Goal: Information Seeking & Learning: Learn about a topic

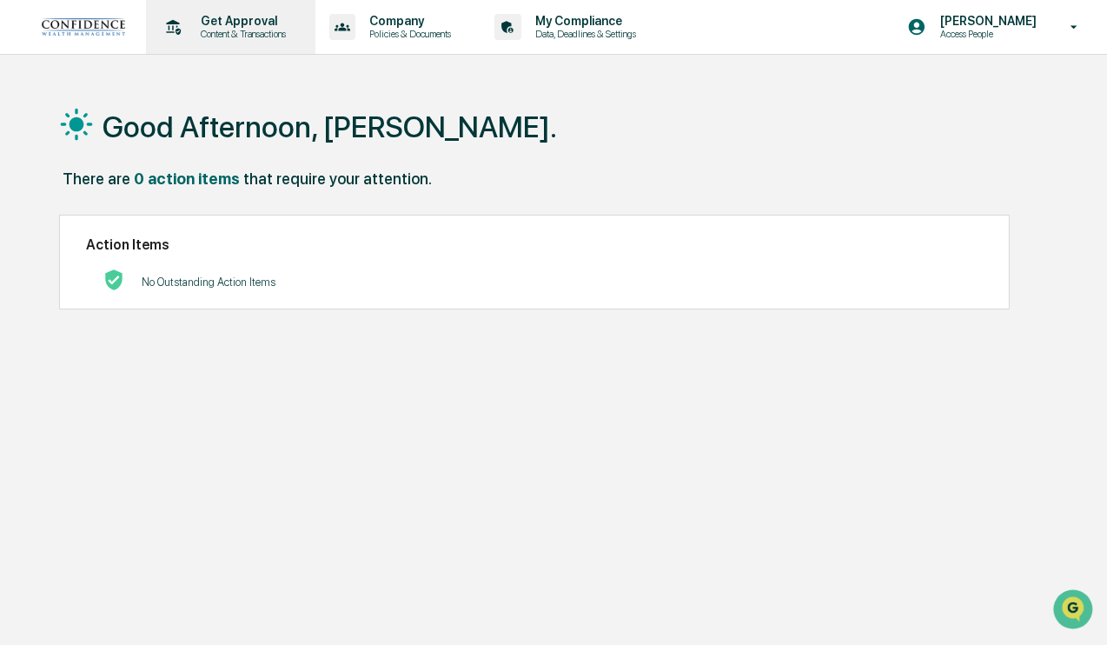
click at [265, 18] on p "Get Approval" at bounding box center [241, 21] width 108 height 14
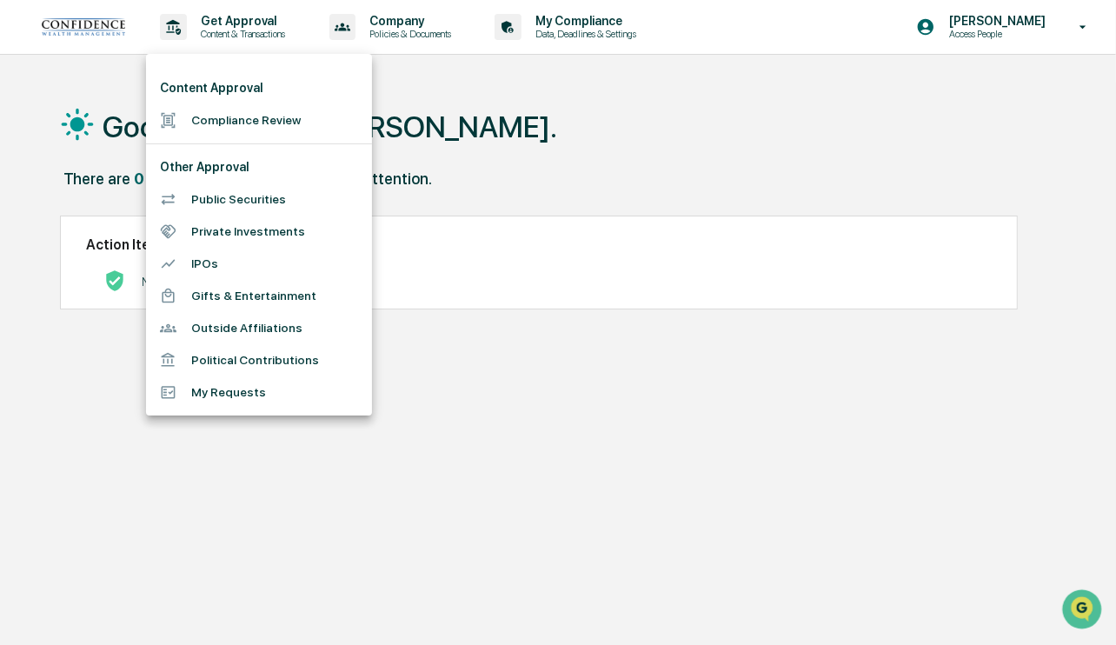
click at [414, 25] on div at bounding box center [558, 322] width 1116 height 645
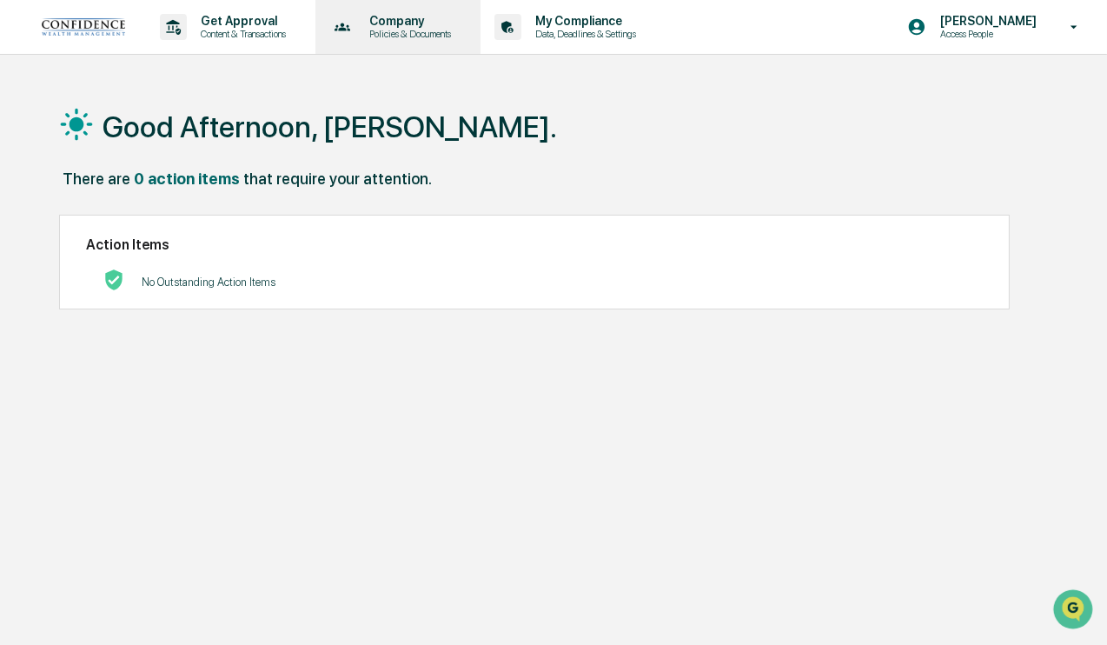
click at [414, 18] on p "Company" at bounding box center [407, 21] width 104 height 14
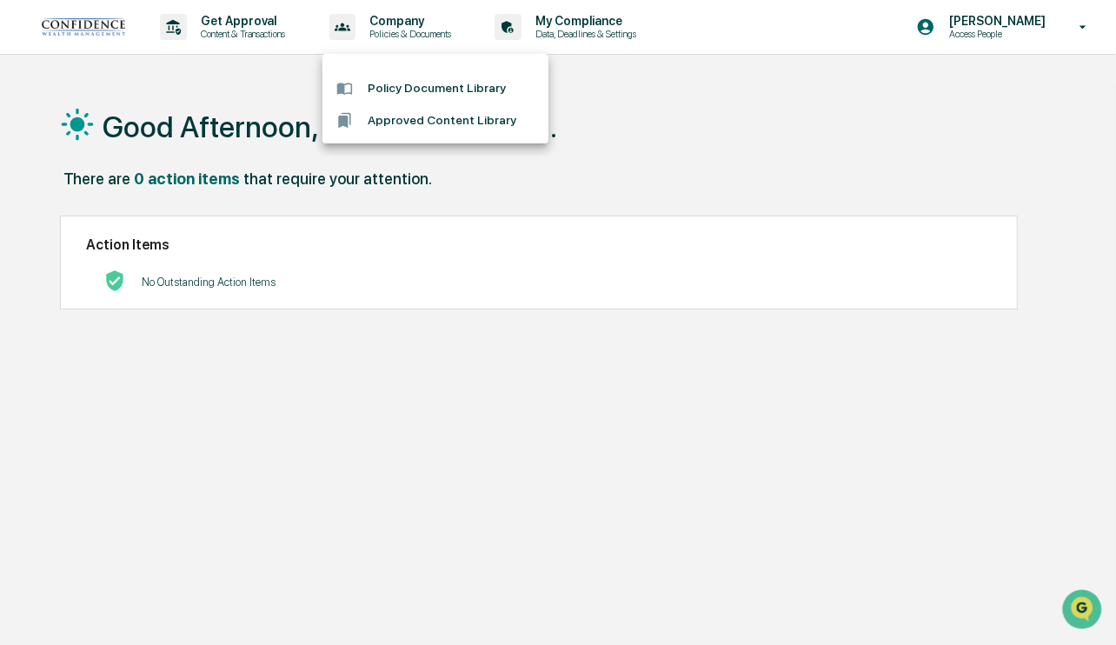
click at [383, 80] on li "Policy Document Library" at bounding box center [435, 88] width 226 height 32
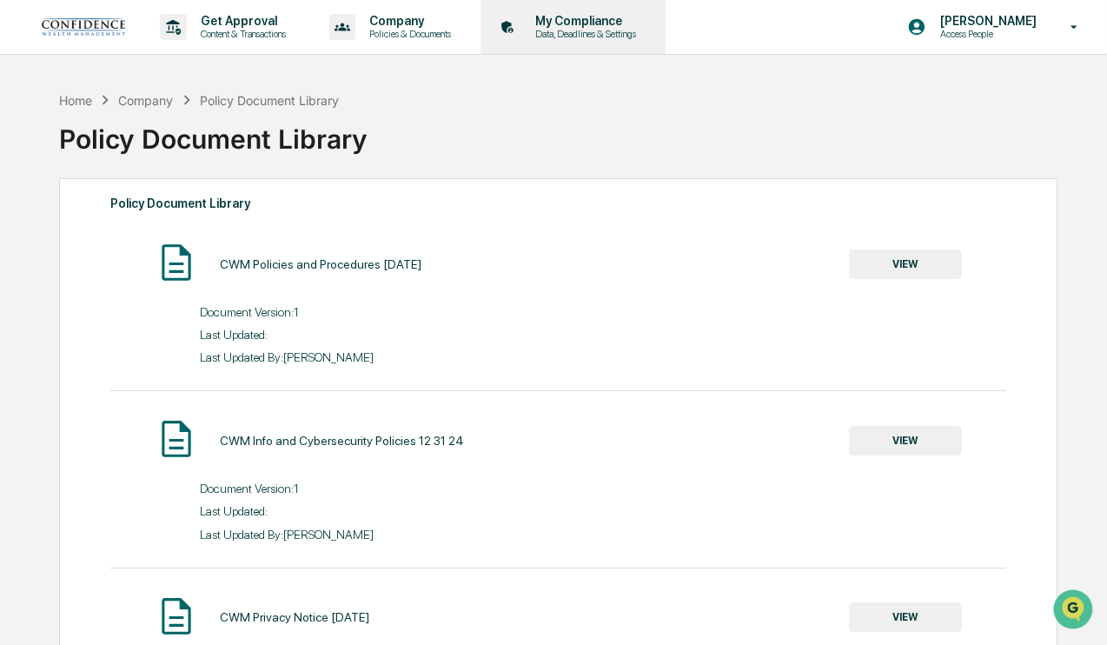
click at [600, 25] on p "My Compliance" at bounding box center [582, 21] width 123 height 14
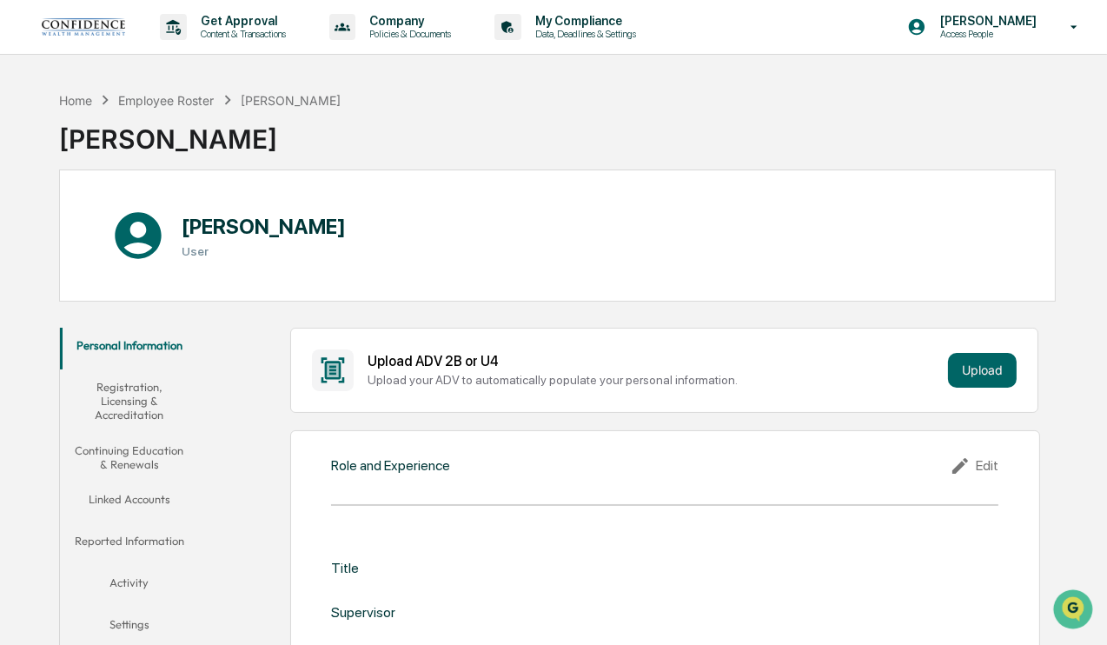
click at [137, 399] on button "Registration, Licensing & Accreditation" at bounding box center [129, 400] width 139 height 63
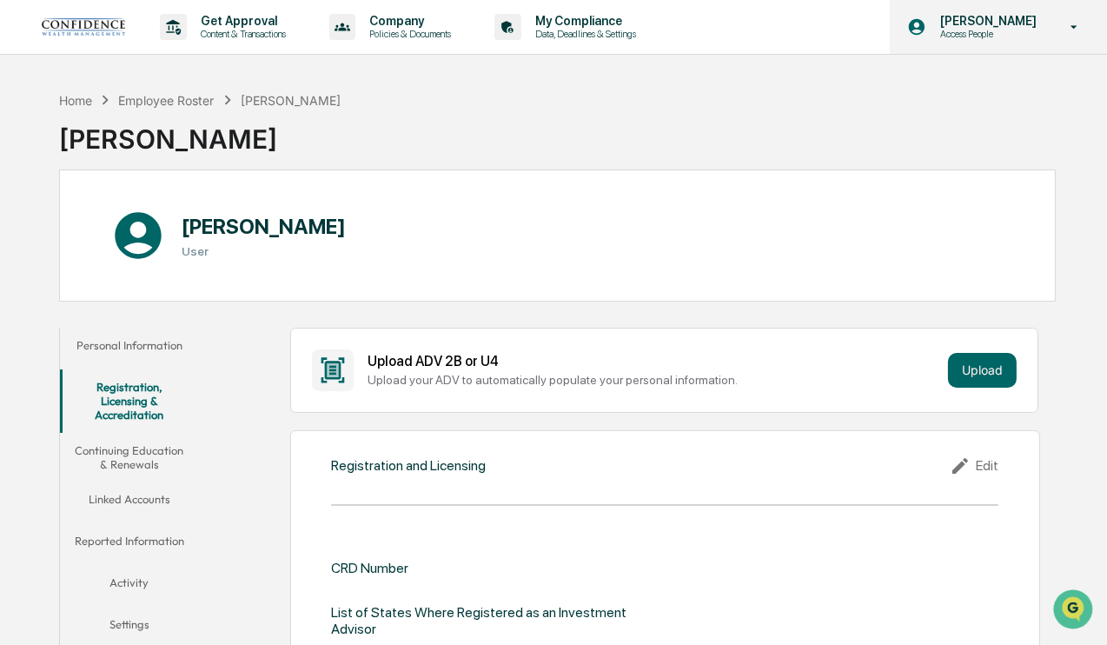
click at [1005, 32] on p "Access People" at bounding box center [985, 34] width 119 height 12
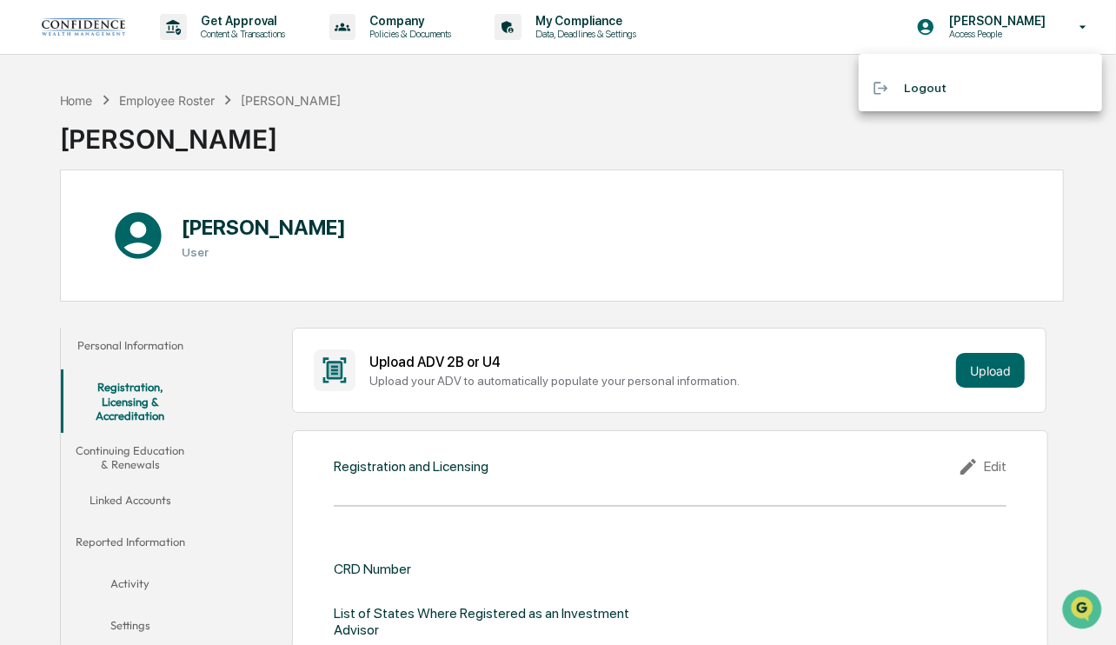
click at [1084, 28] on div at bounding box center [558, 322] width 1116 height 645
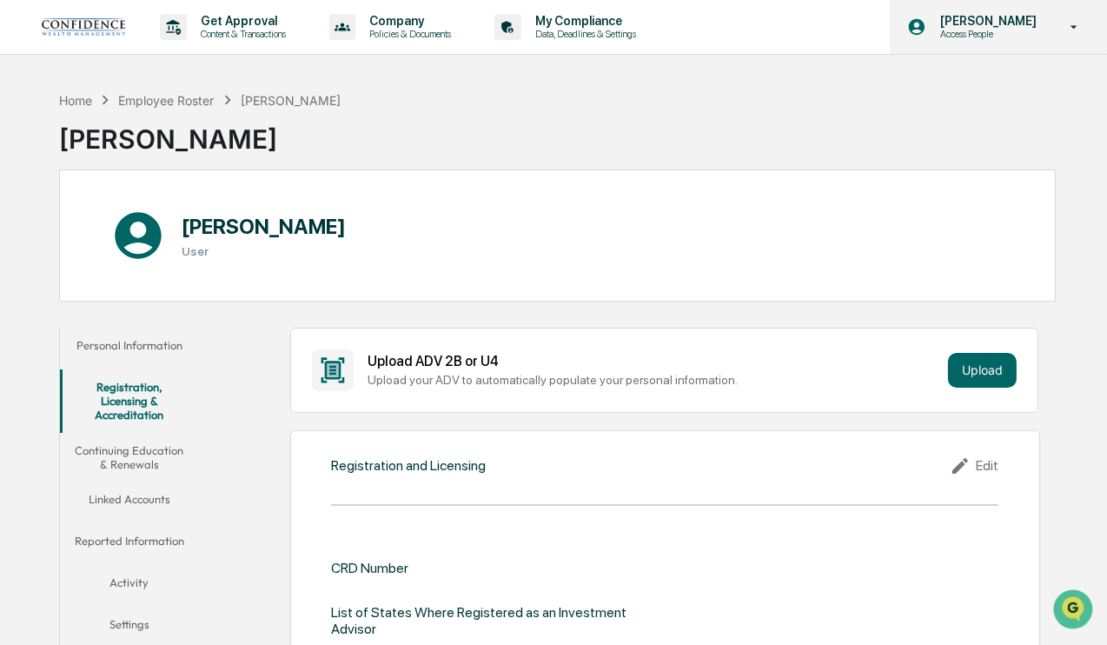
click at [1075, 27] on icon at bounding box center [1074, 26] width 7 height 3
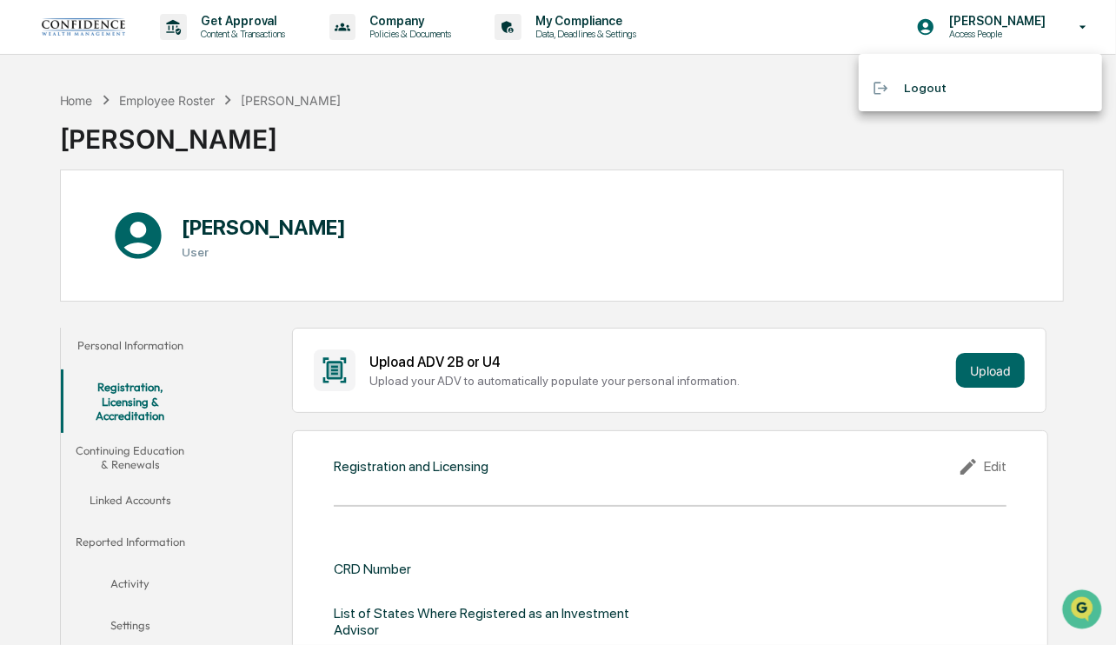
click at [411, 25] on div at bounding box center [558, 322] width 1116 height 645
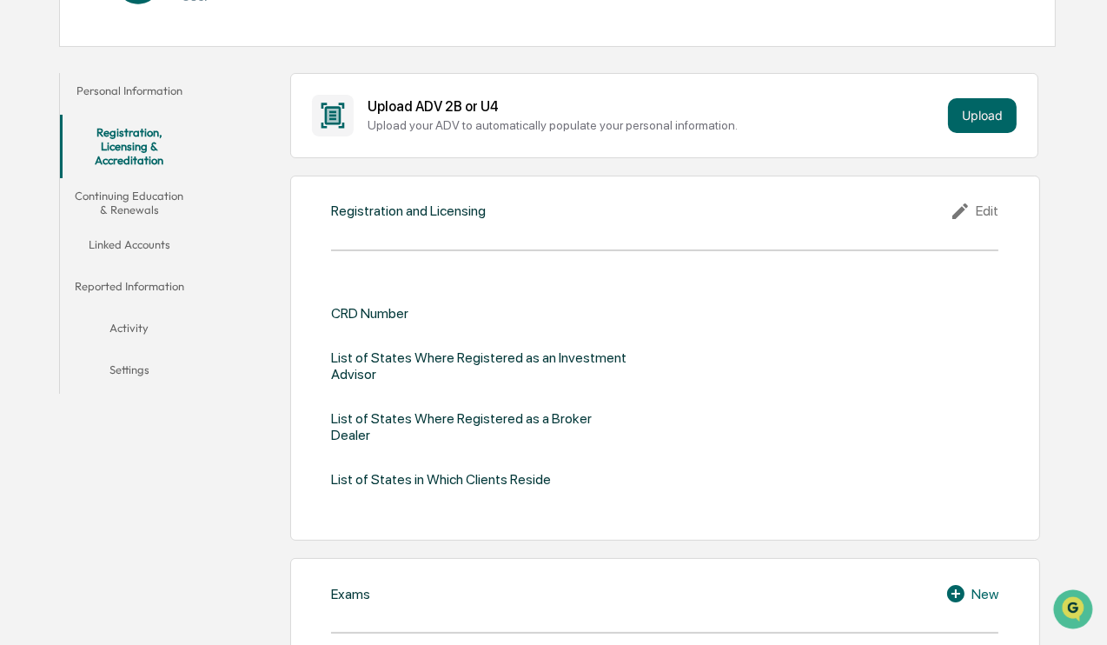
scroll to position [258, 0]
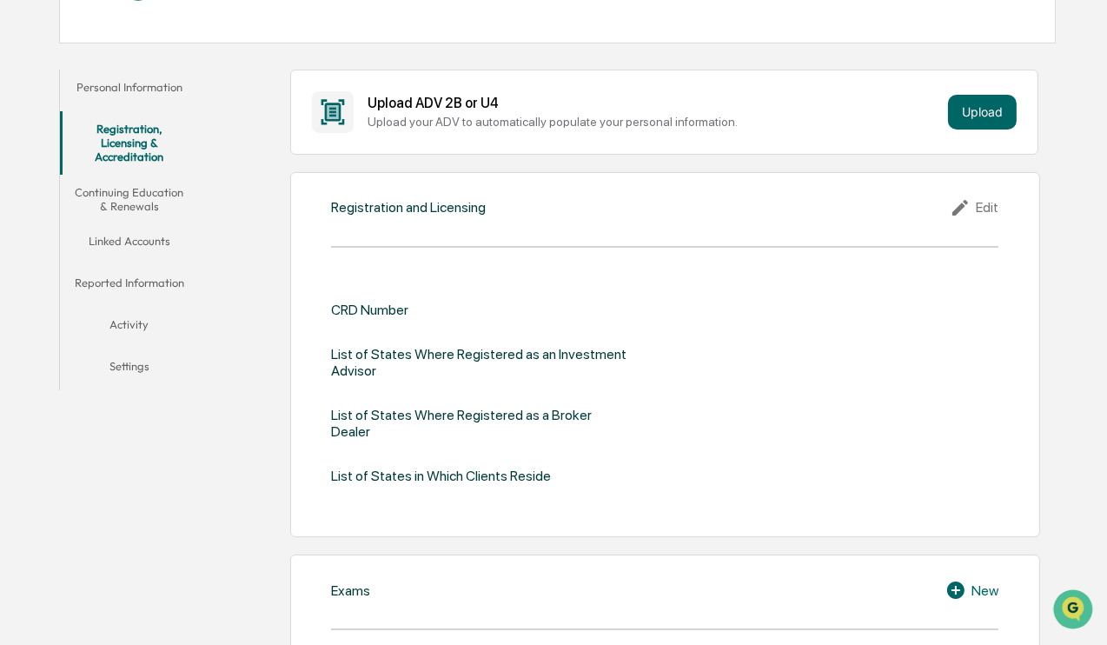
click at [131, 322] on button "Activity" at bounding box center [129, 328] width 139 height 42
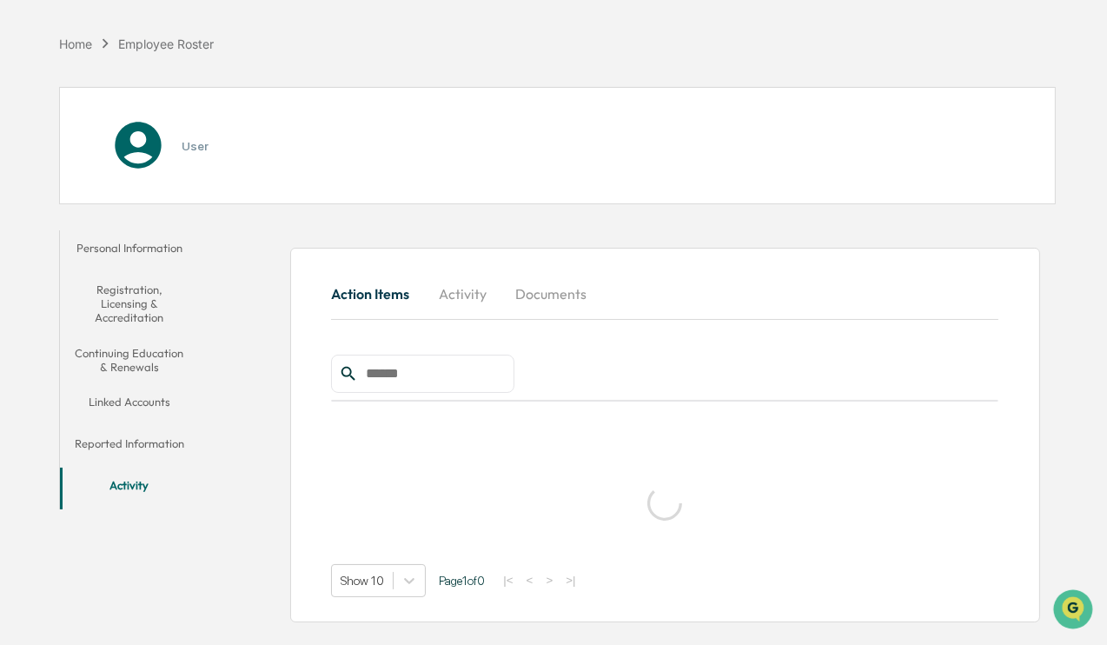
scroll to position [82, 0]
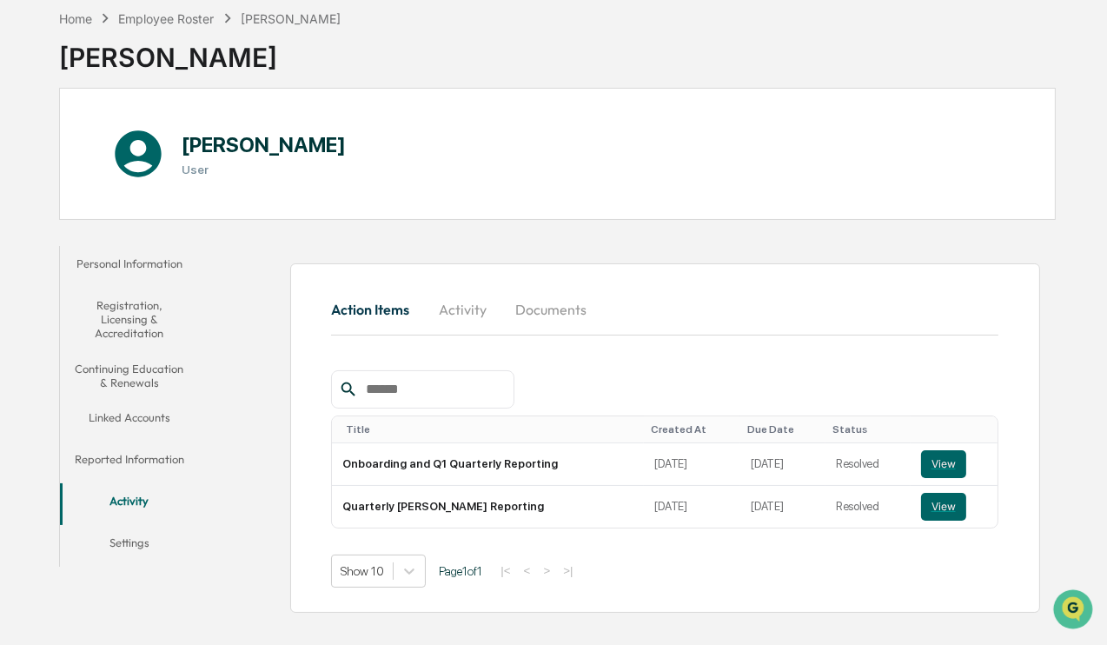
click at [471, 309] on button "Activity" at bounding box center [462, 309] width 78 height 42
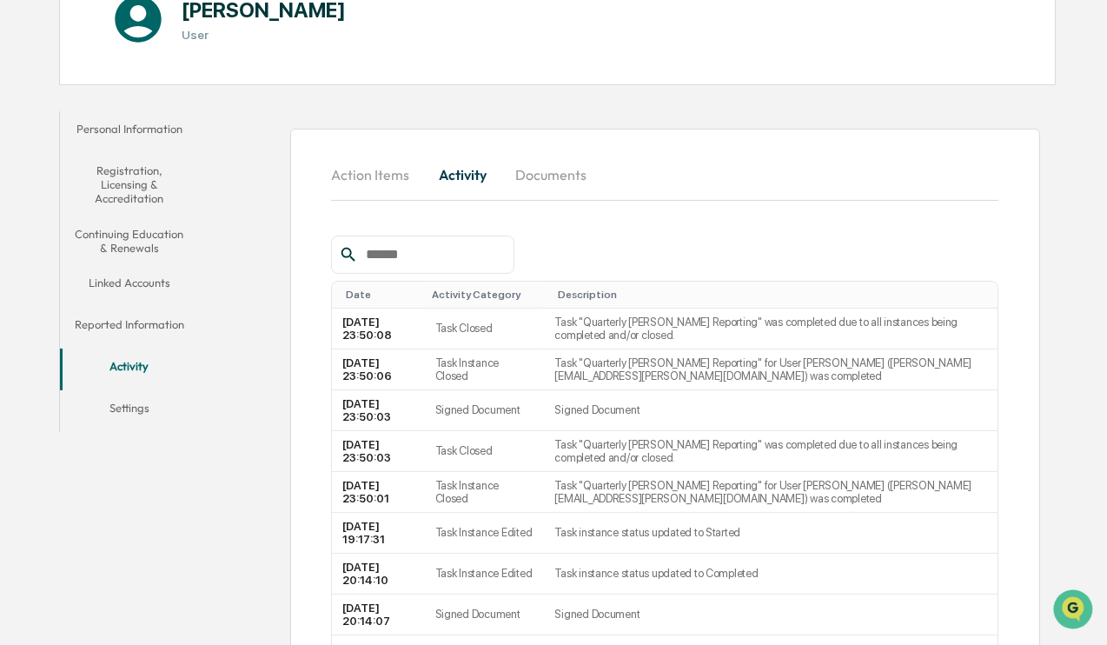
scroll to position [208, 0]
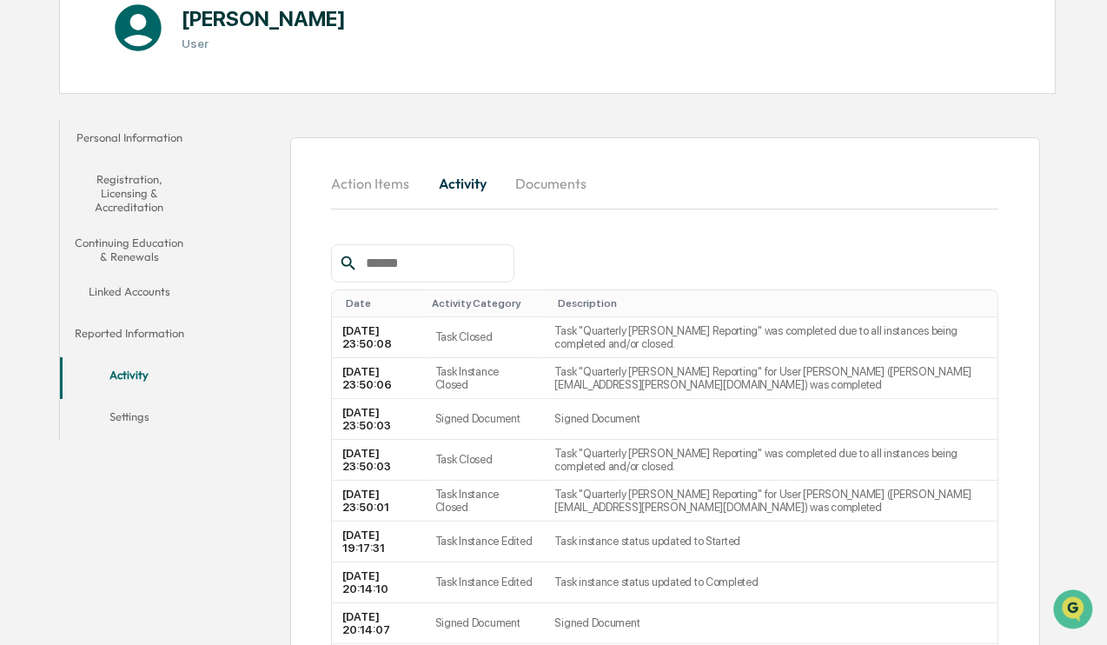
click at [127, 410] on button "Settings" at bounding box center [129, 420] width 139 height 42
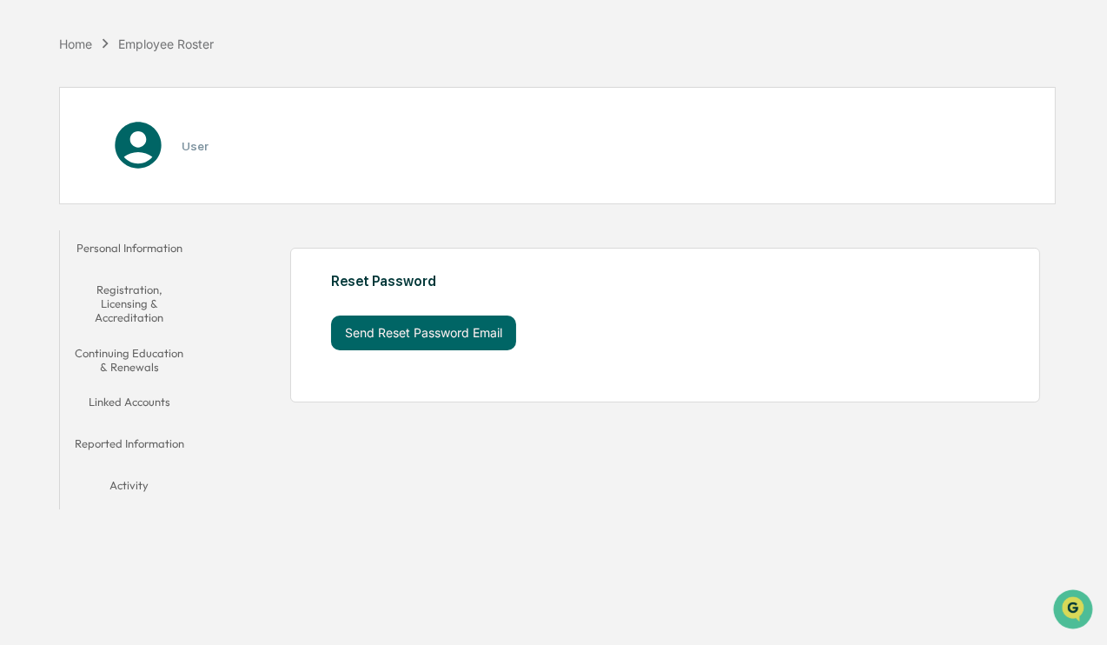
scroll to position [82, 0]
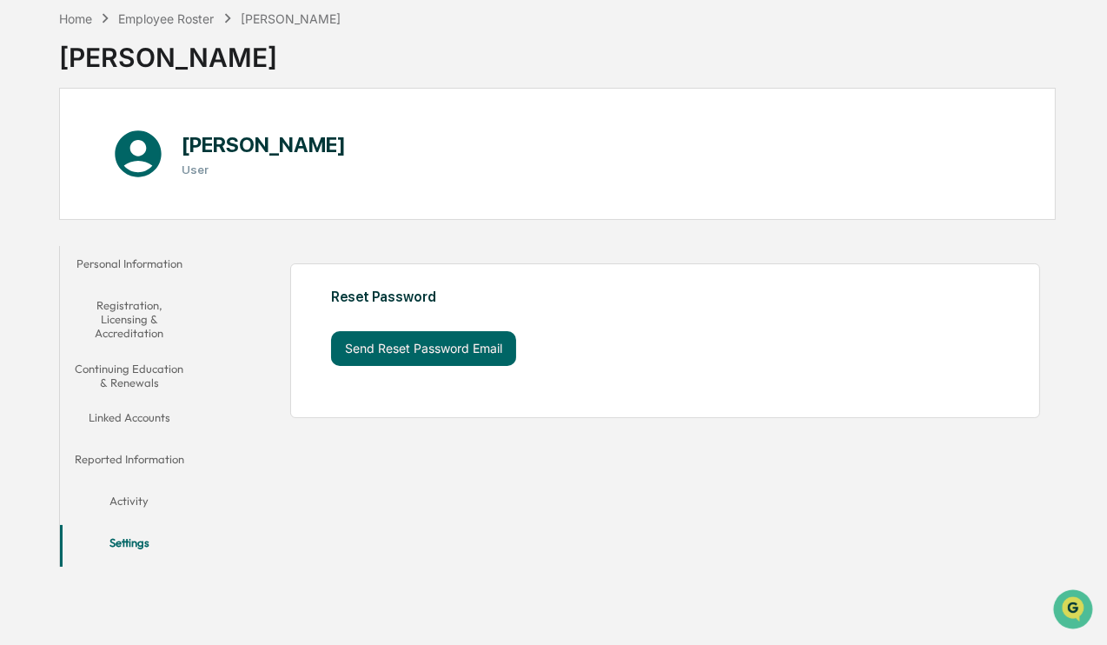
click at [136, 411] on button "Linked Accounts" at bounding box center [129, 421] width 139 height 42
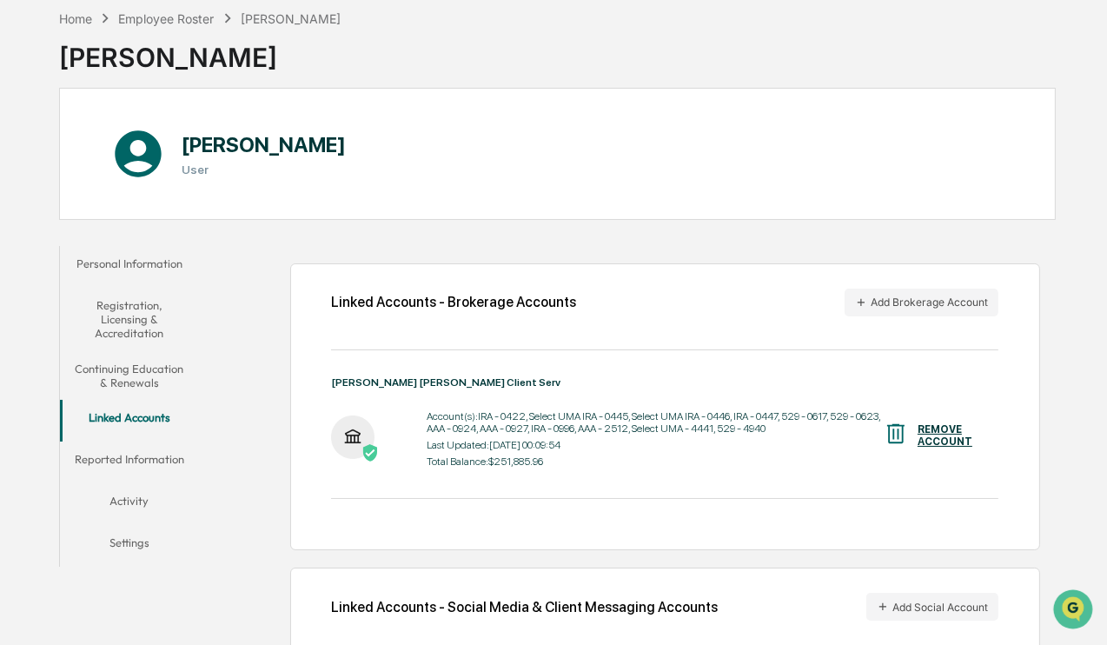
scroll to position [172, 0]
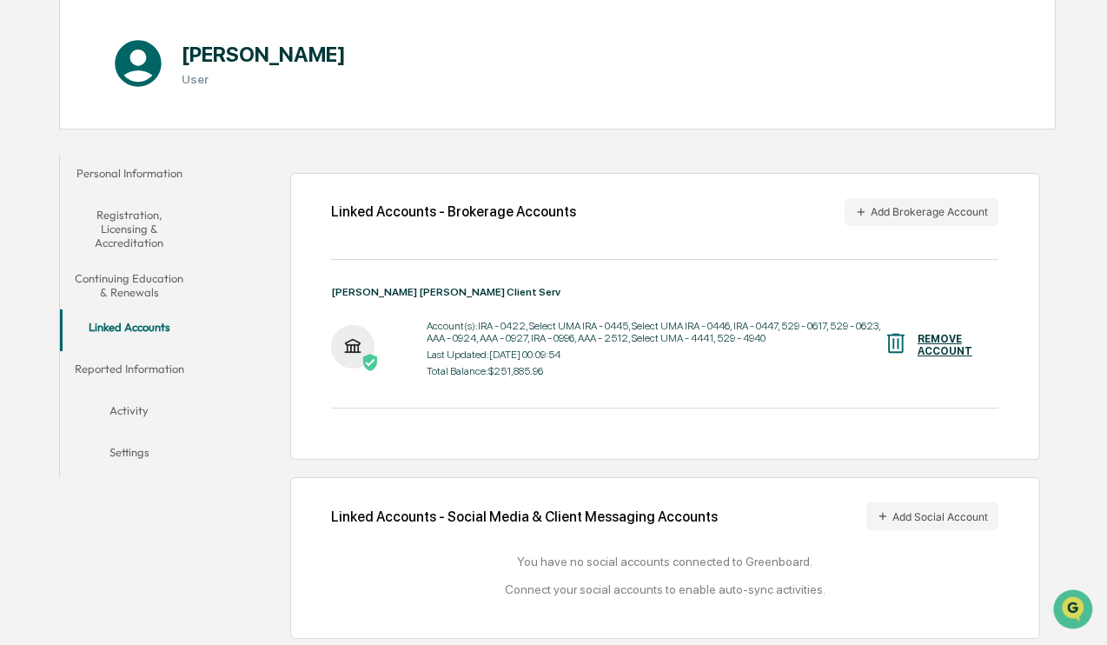
click at [122, 282] on button "Continuing Education & Renewals" at bounding box center [129, 286] width 139 height 50
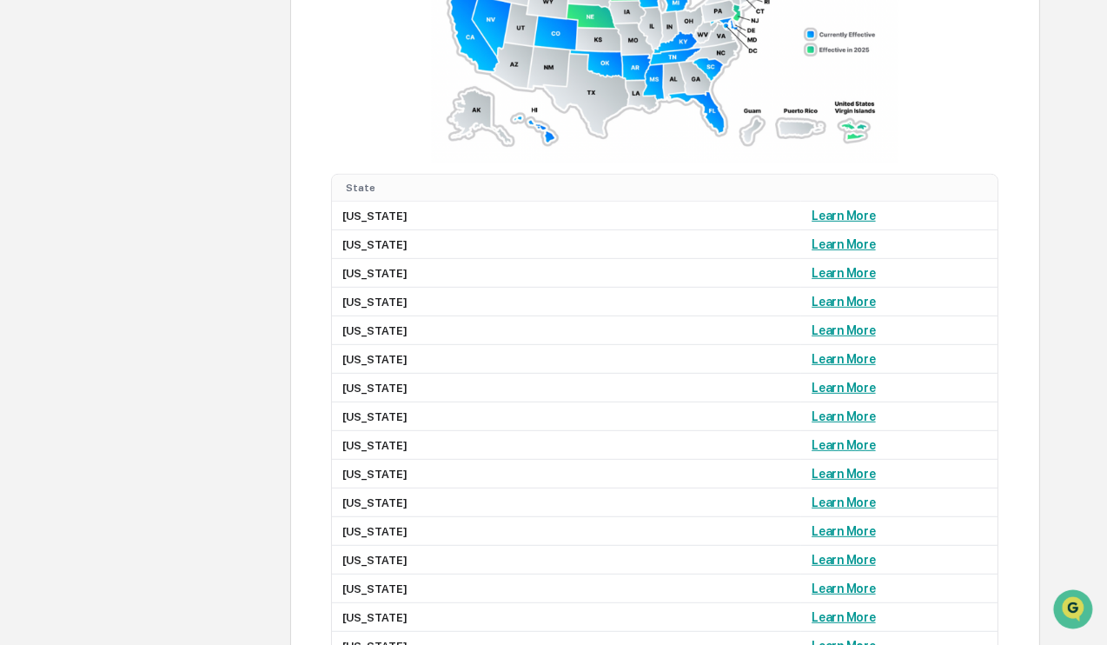
scroll to position [1175, 0]
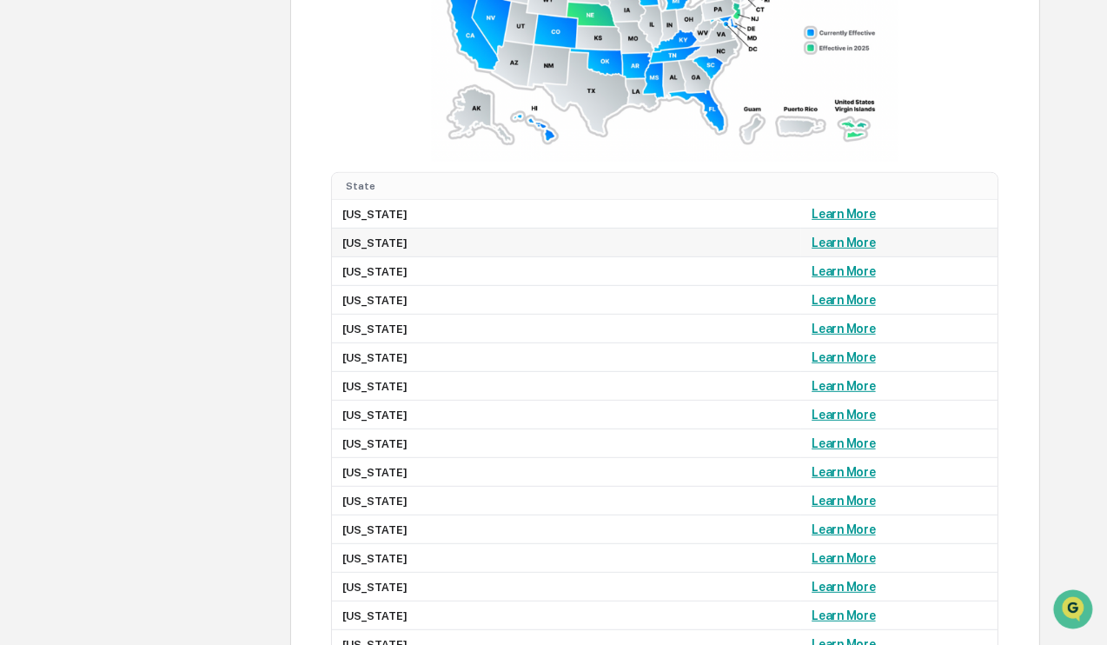
click at [812, 236] on link "Learn More" at bounding box center [843, 242] width 63 height 14
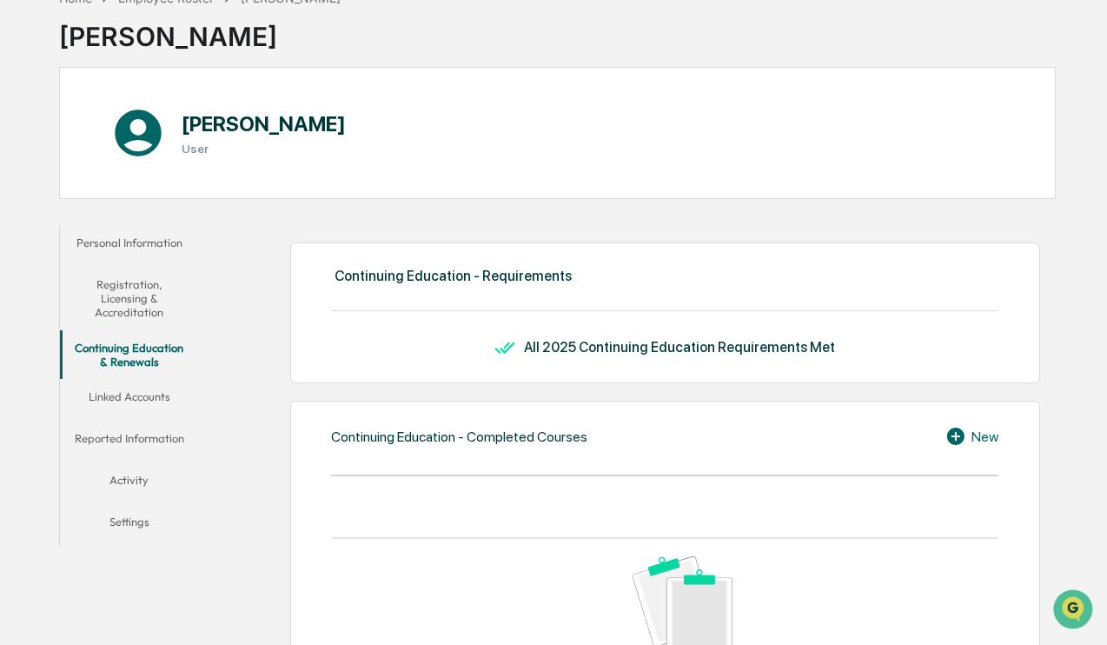
scroll to position [100, 0]
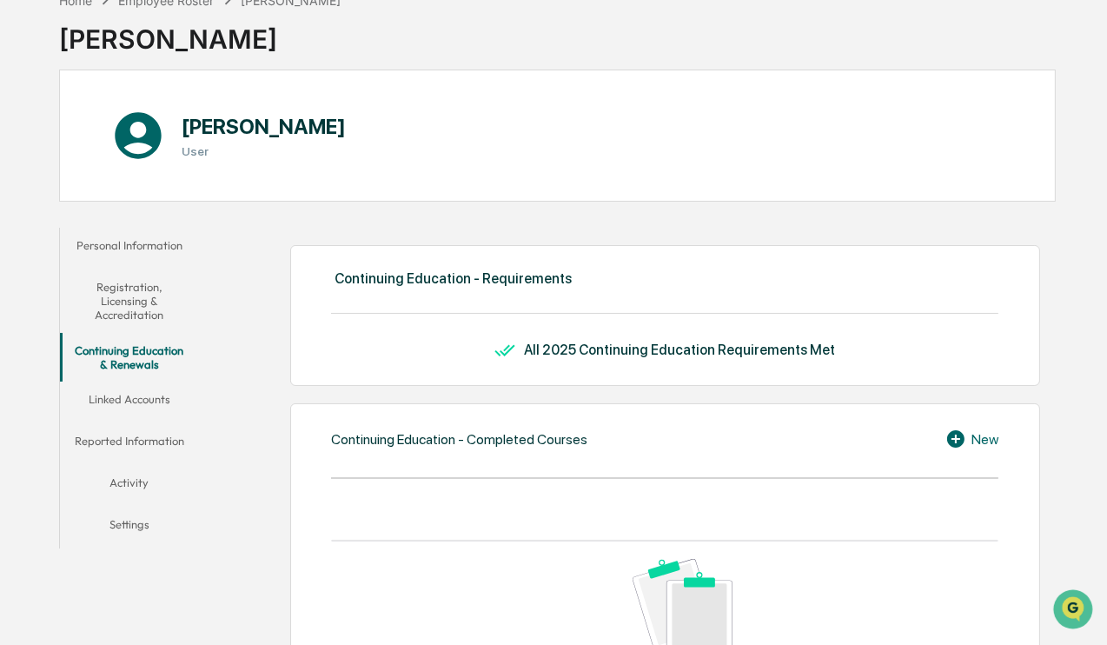
click at [136, 293] on button "Registration, Licensing & Accreditation" at bounding box center [129, 300] width 139 height 63
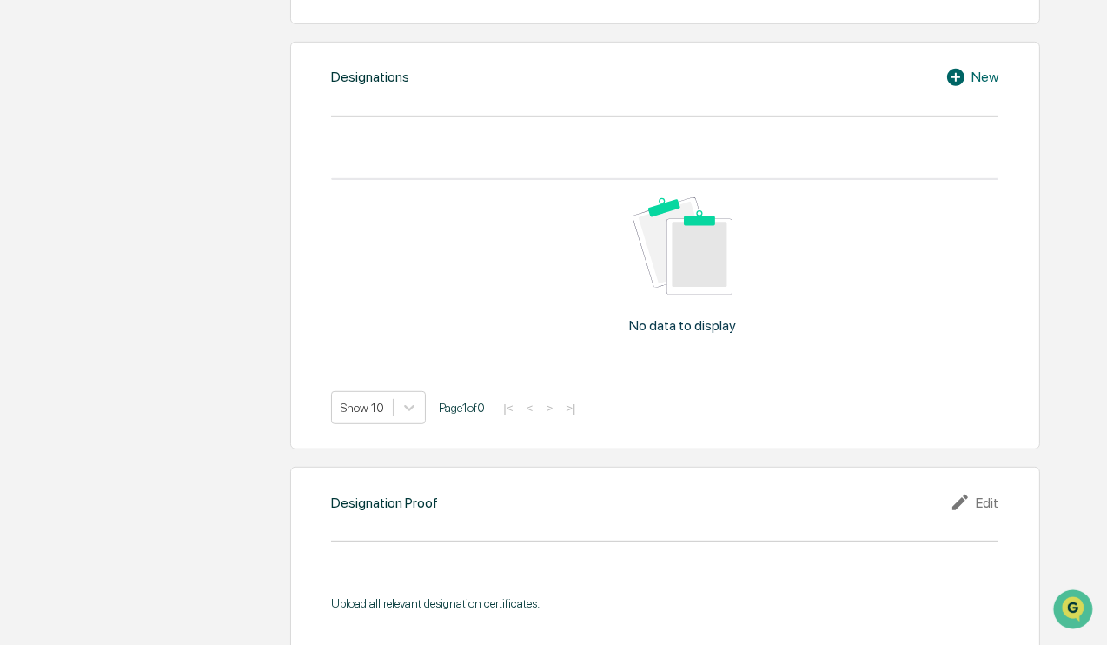
scroll to position [1115, 0]
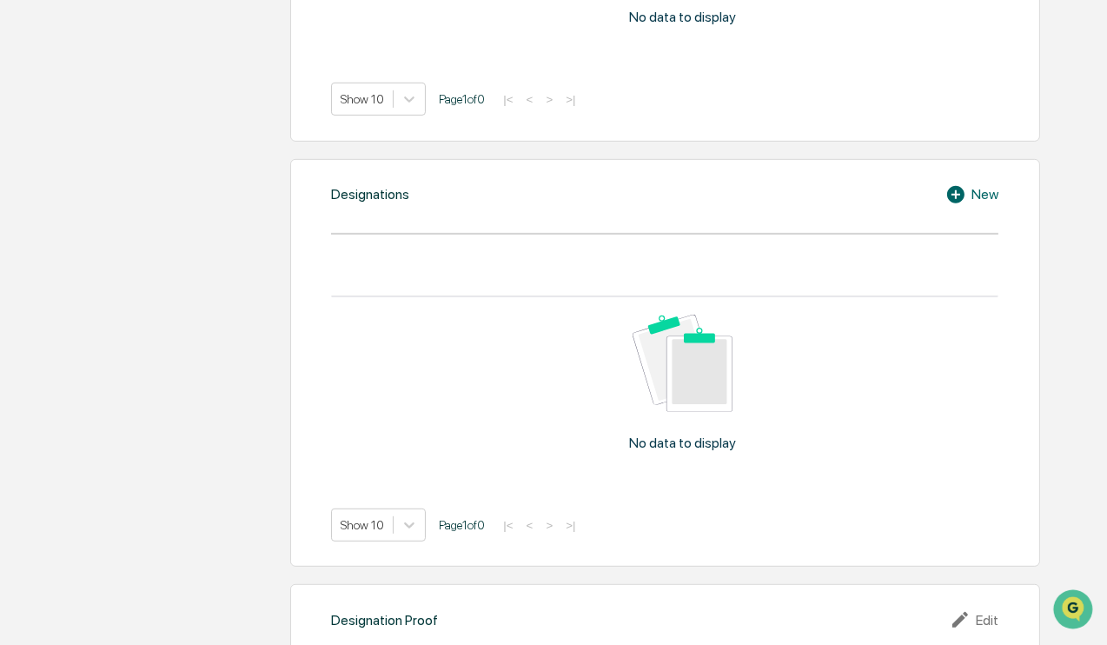
click at [953, 186] on icon at bounding box center [955, 194] width 17 height 17
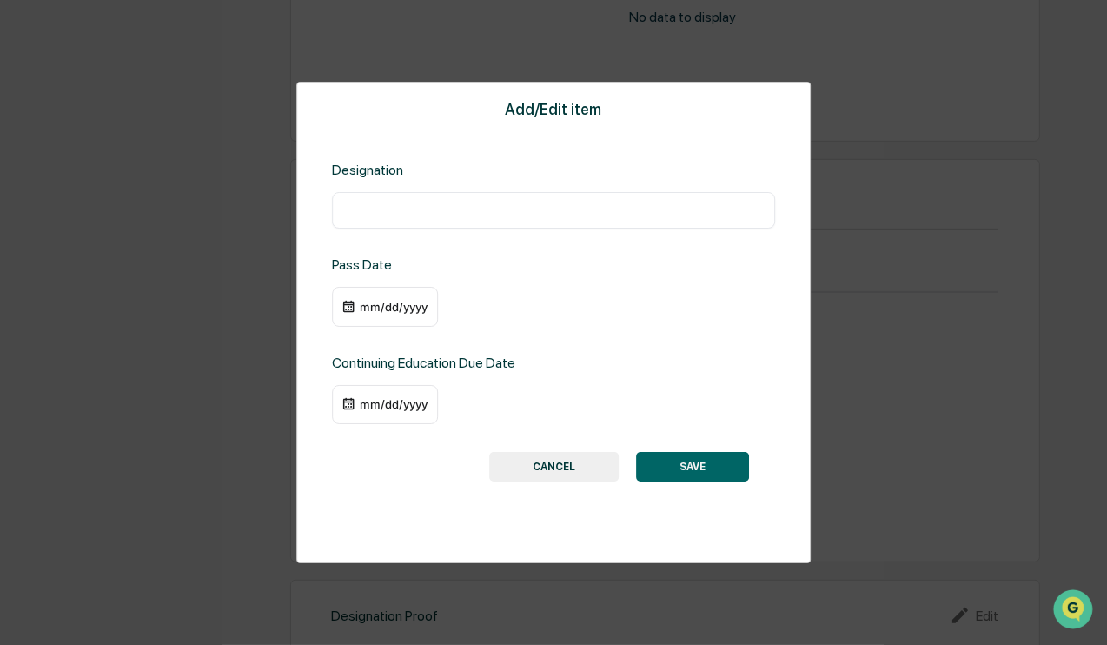
click at [537, 460] on button "CANCEL" at bounding box center [553, 467] width 129 height 30
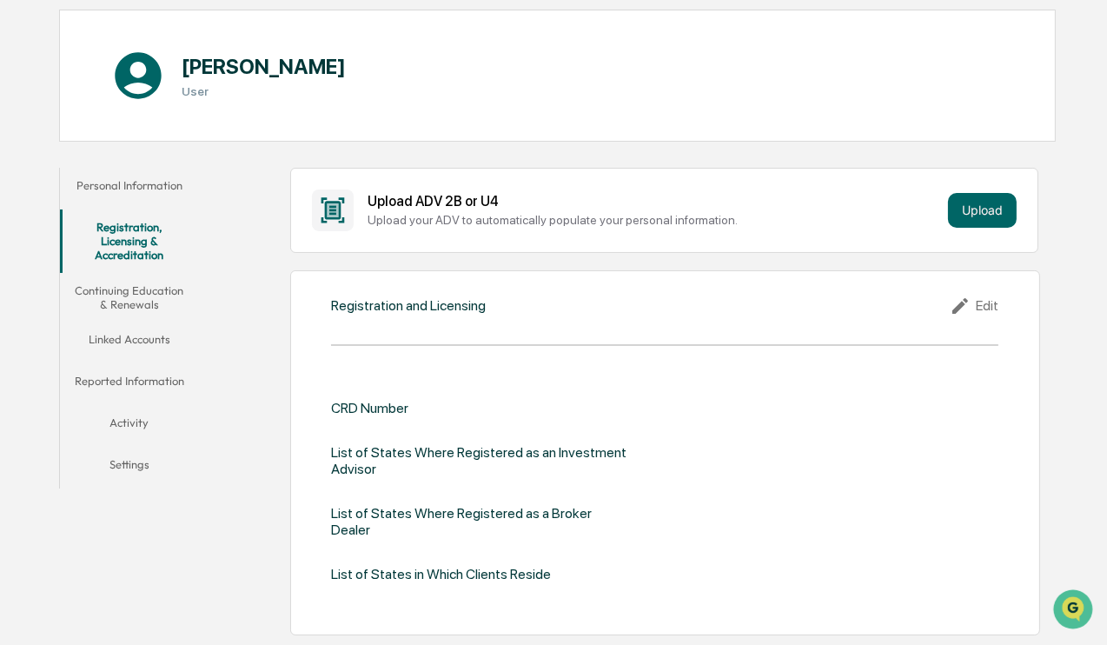
scroll to position [0, 0]
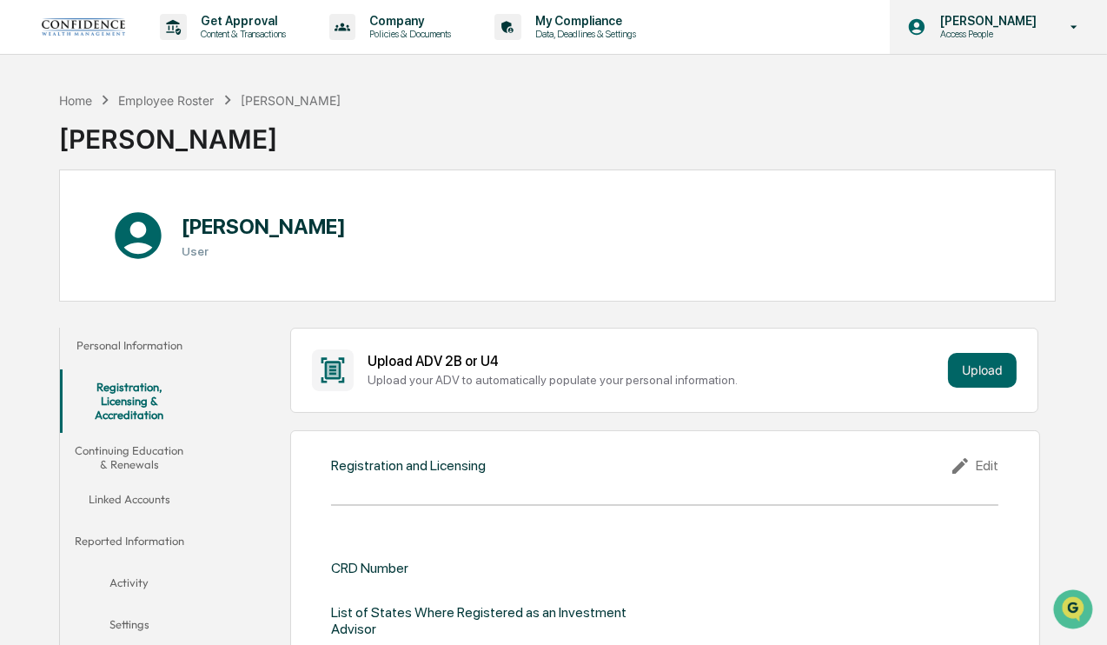
click at [1005, 39] on p "Access People" at bounding box center [985, 34] width 119 height 12
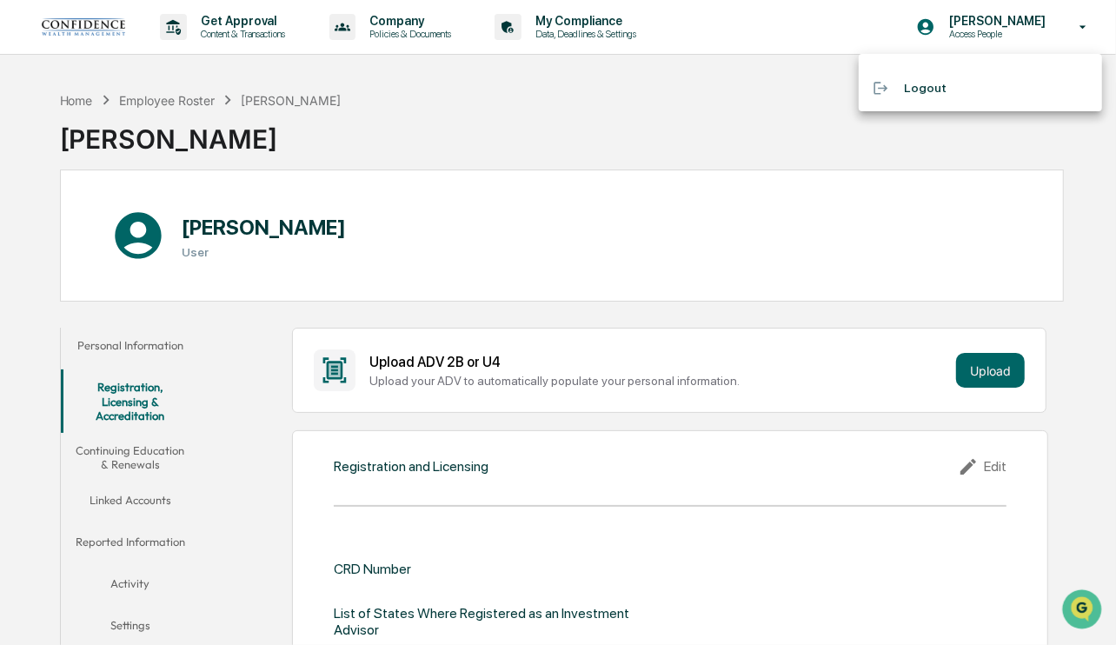
click at [609, 122] on div at bounding box center [558, 322] width 1116 height 645
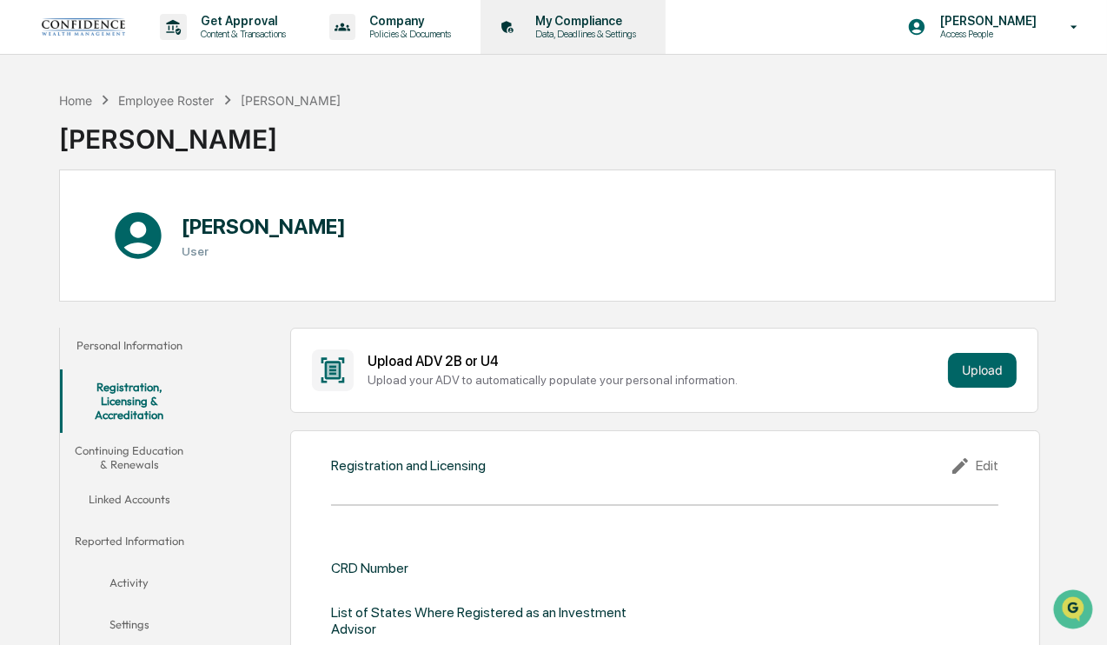
click at [585, 34] on p "Data, Deadlines & Settings" at bounding box center [582, 34] width 123 height 12
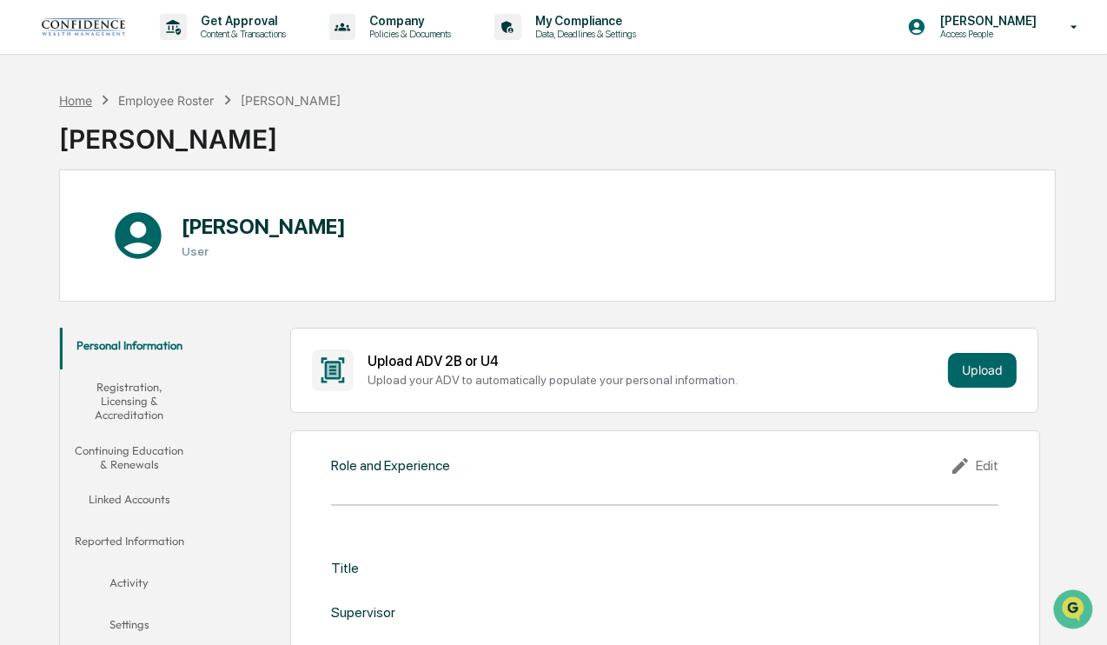
click at [81, 99] on div "Home" at bounding box center [75, 100] width 33 height 15
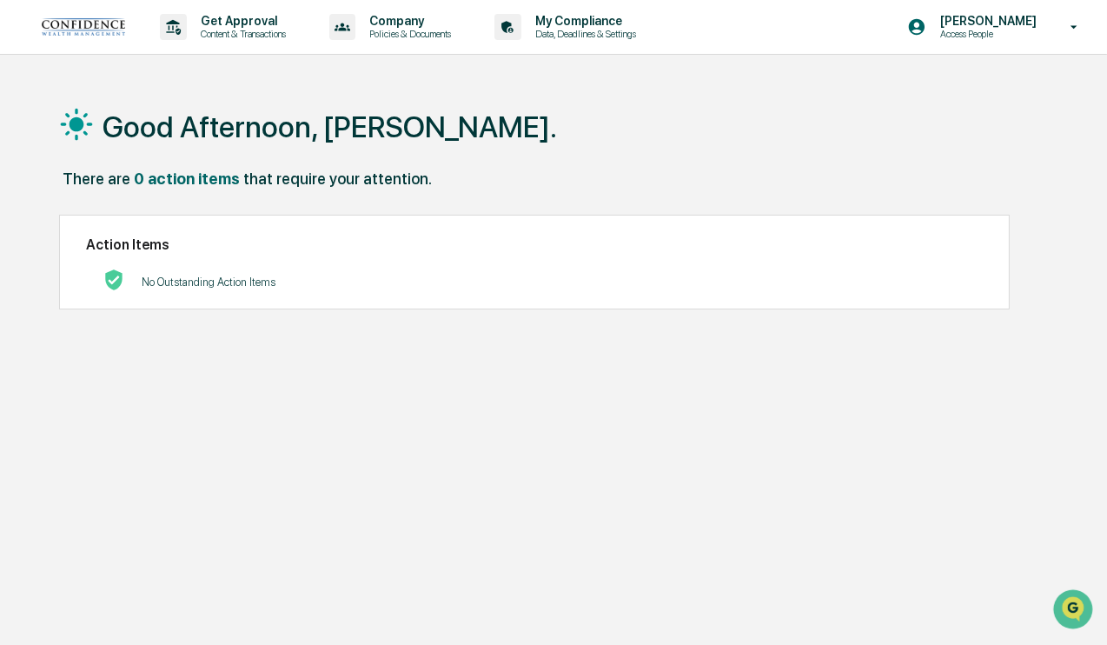
click at [93, 21] on img at bounding box center [83, 26] width 83 height 17
click at [1069, 602] on img "Open customer support" at bounding box center [1072, 608] width 43 height 35
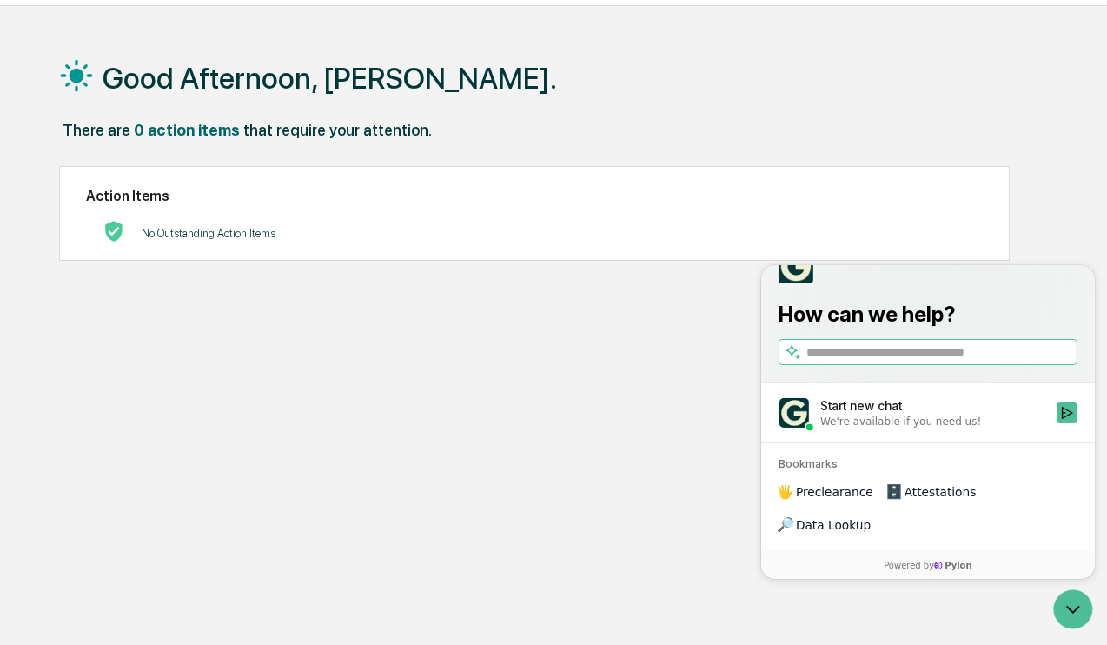
scroll to position [43, 0]
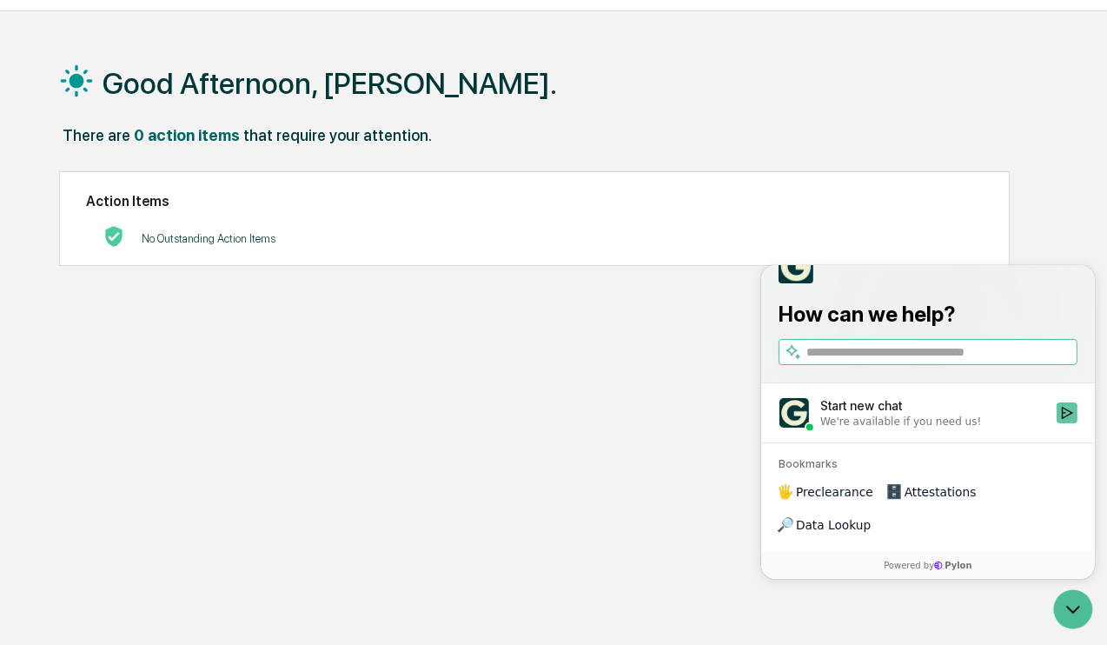
click at [1070, 419] on icon "Start new chat" at bounding box center [1066, 412] width 14 height 14
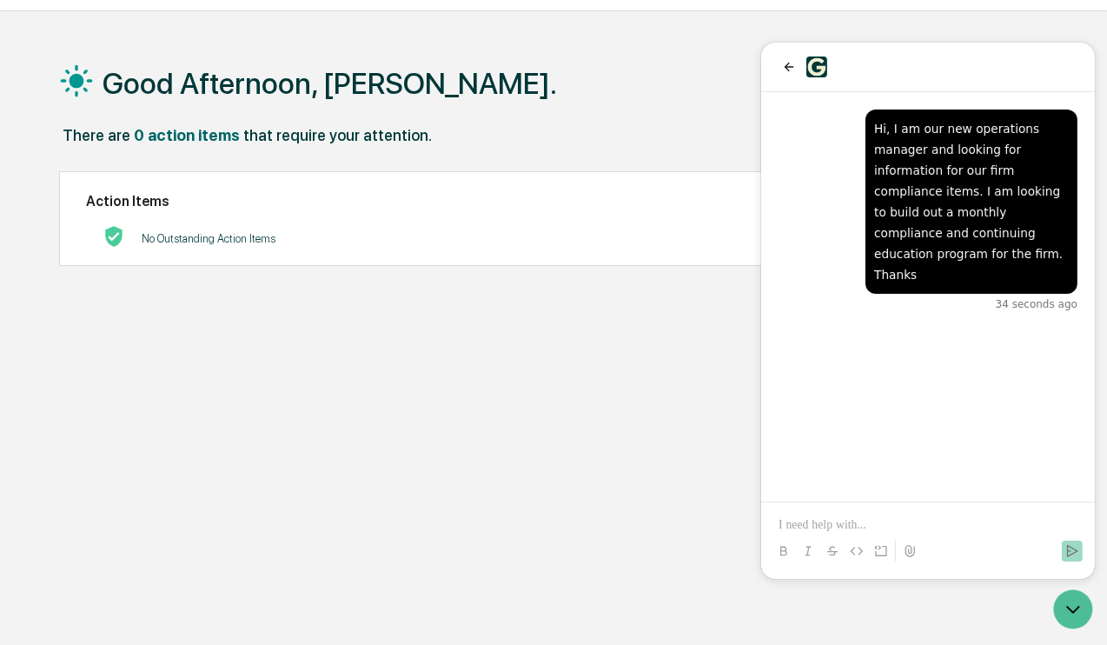
click at [906, 61] on div at bounding box center [927, 66] width 299 height 21
